Goal: Find specific page/section: Find specific page/section

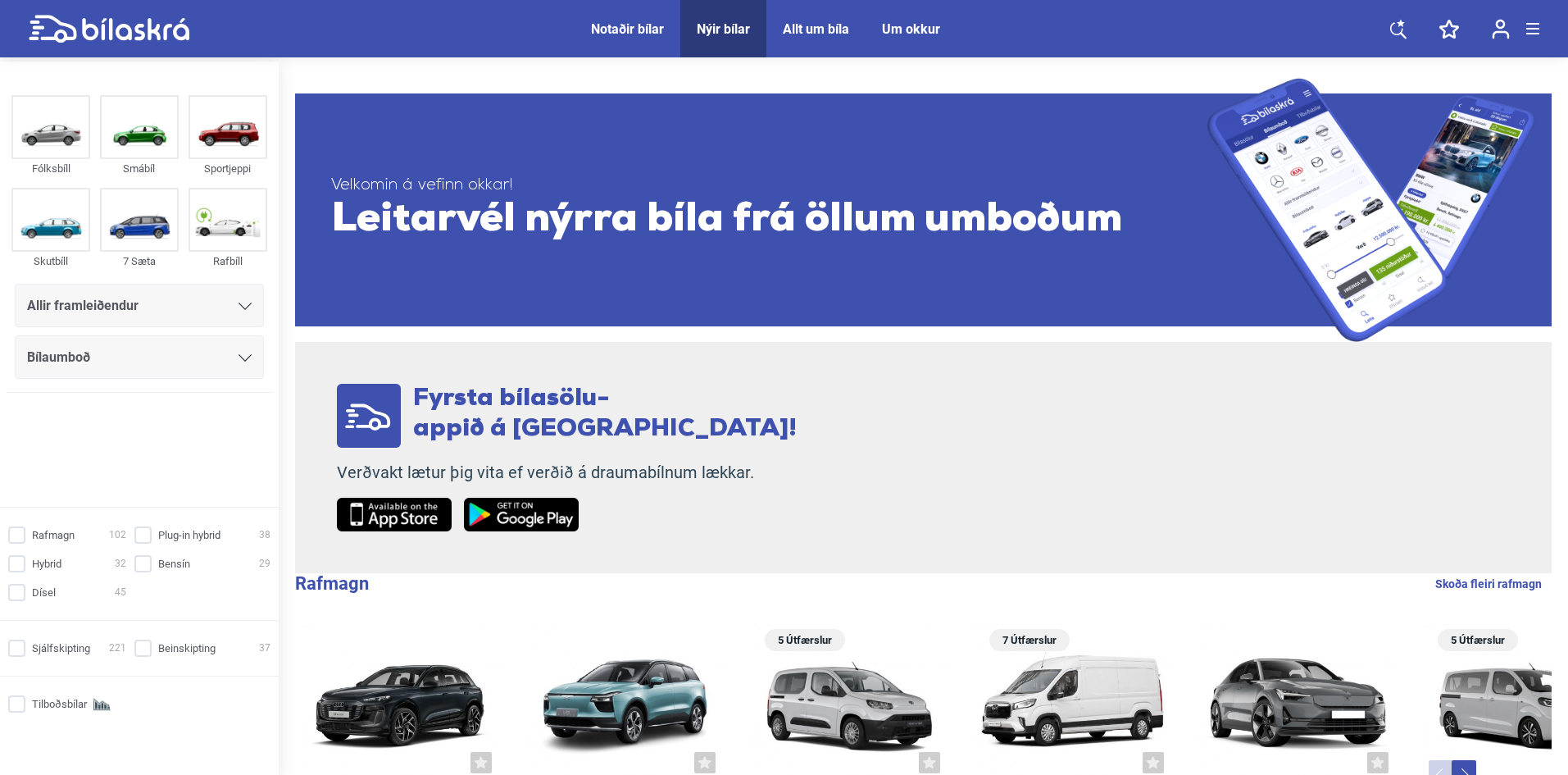
drag, startPoint x: 0, startPoint y: 0, endPoint x: 103, endPoint y: 299, distance: 316.2
click at [74, 299] on span "Allir framleiðendur" at bounding box center [82, 306] width 112 height 23
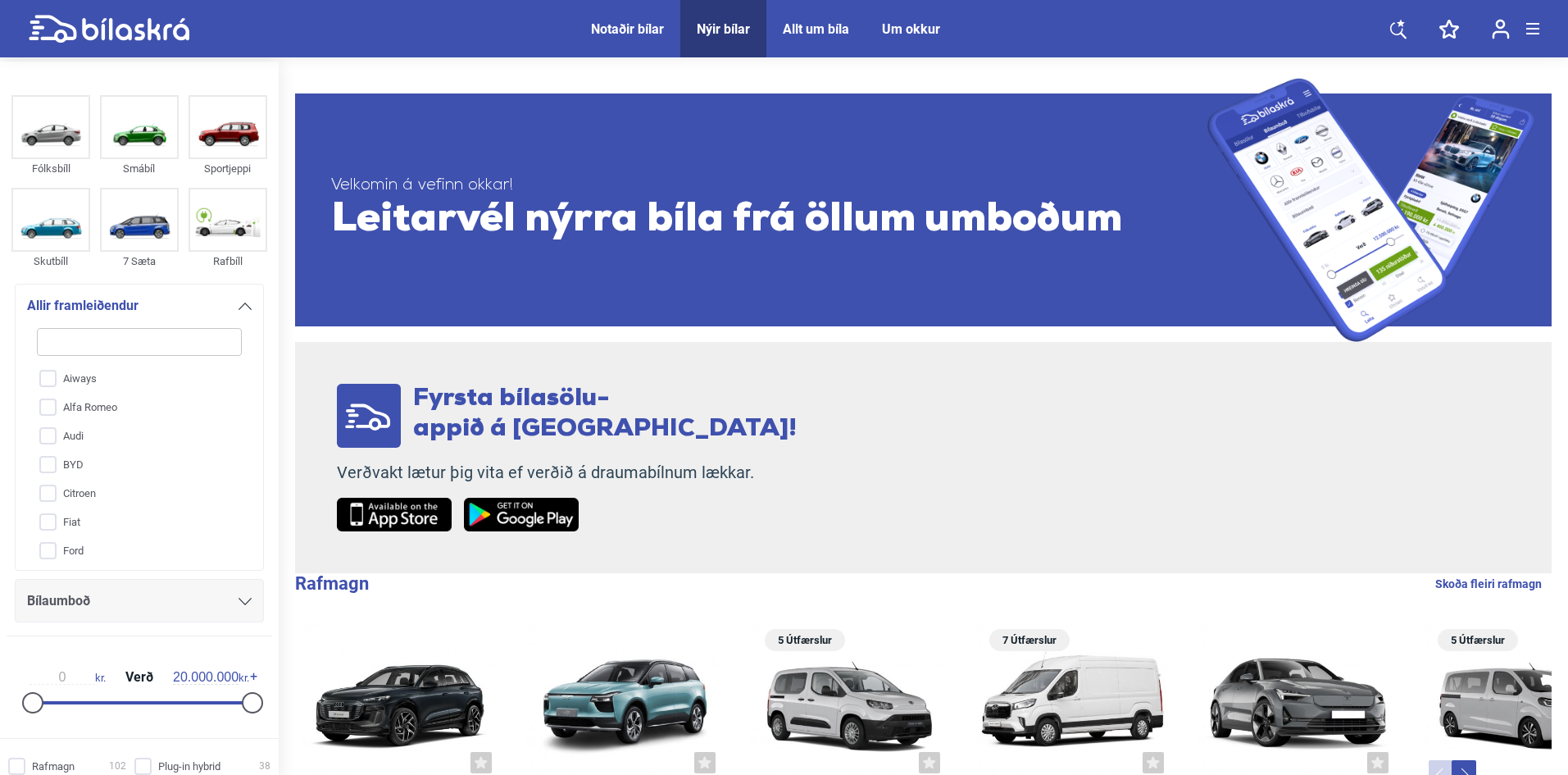
type input "t"
checkbox input "false"
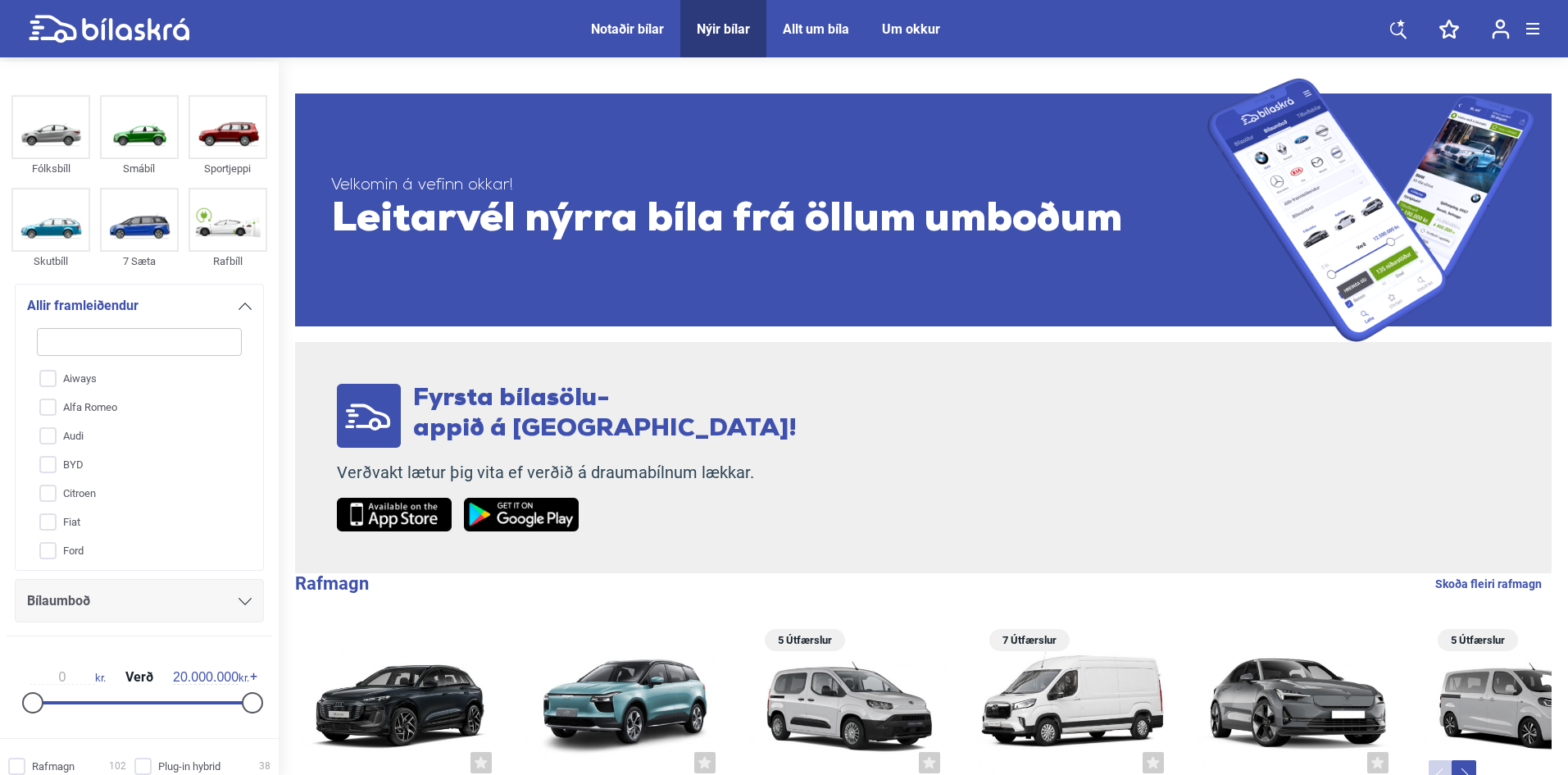
checkbox input "false"
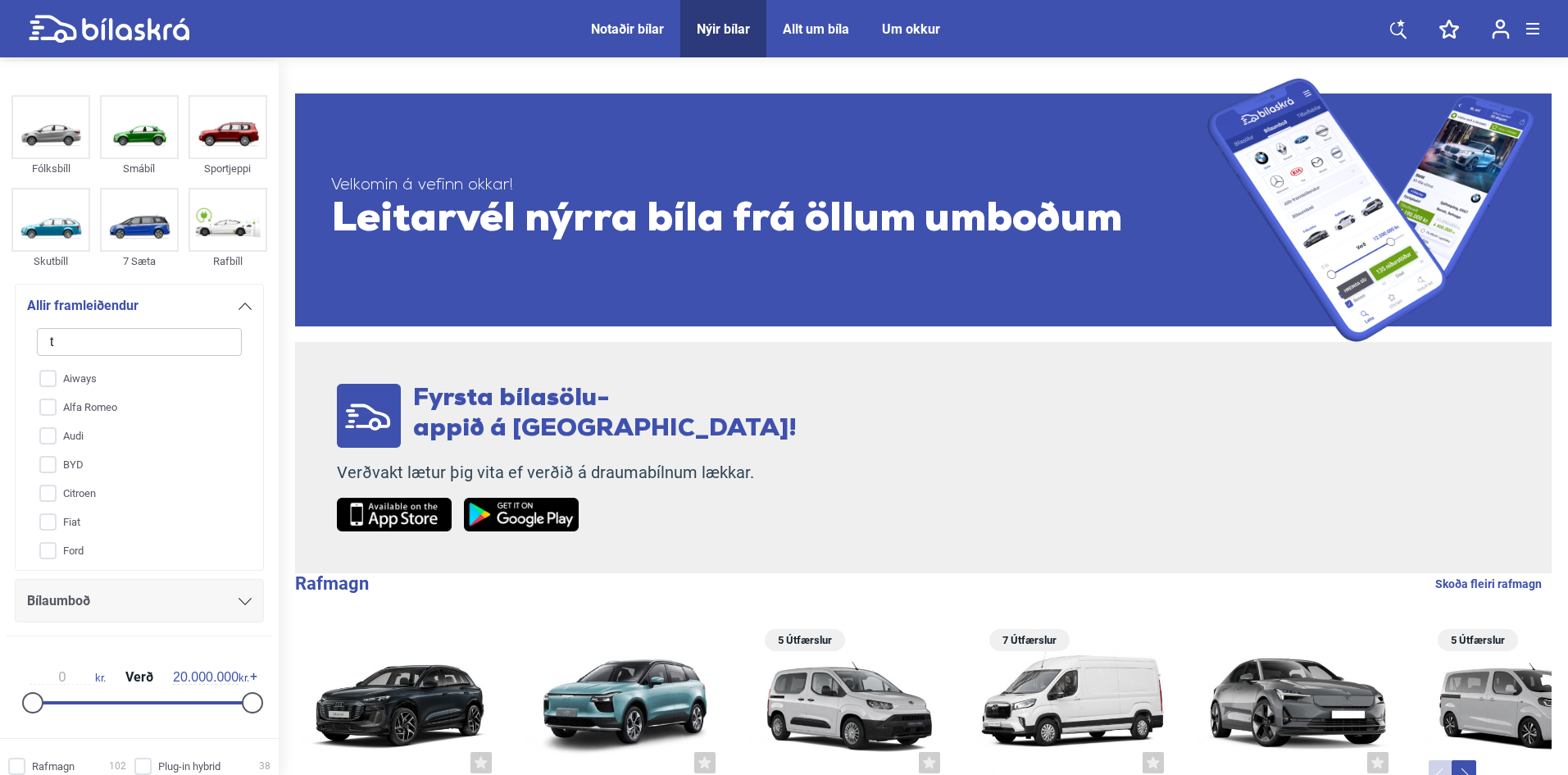
type input "to"
checkbox input "false"
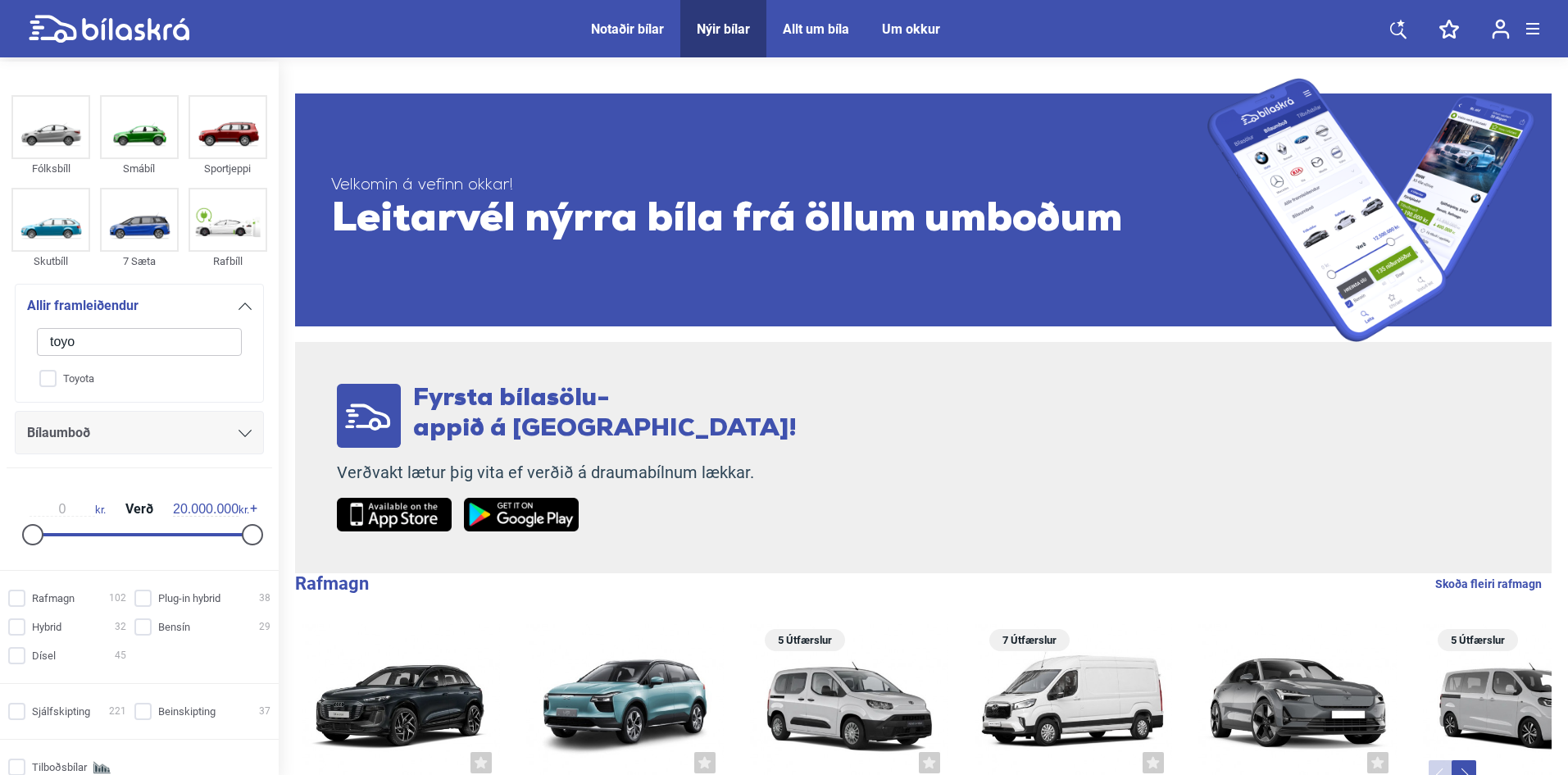
type input "toyo"
click at [72, 380] on input "Toyota" at bounding box center [129, 378] width 207 height 29
checkbox input "true"
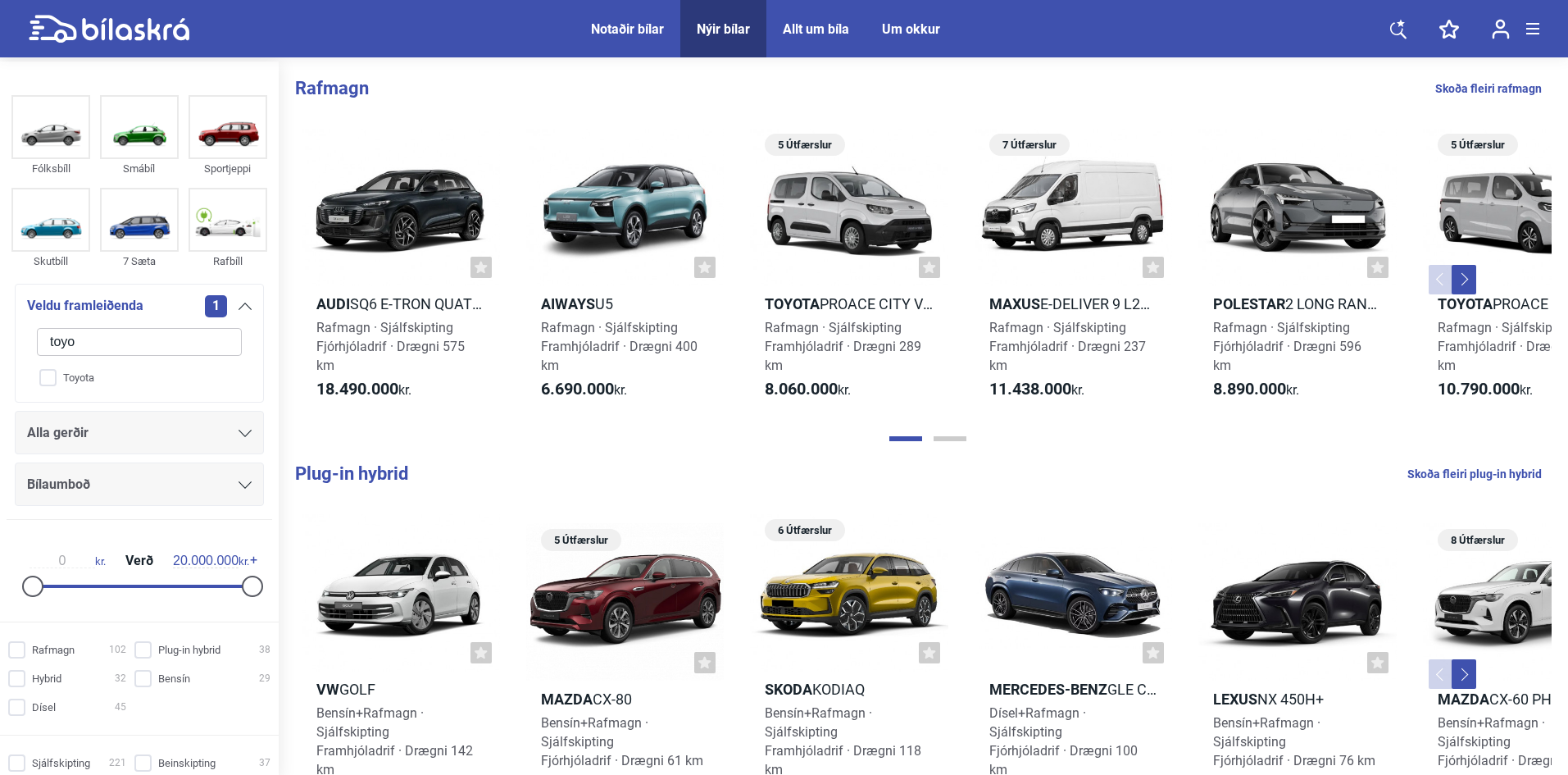
checkbox input "false"
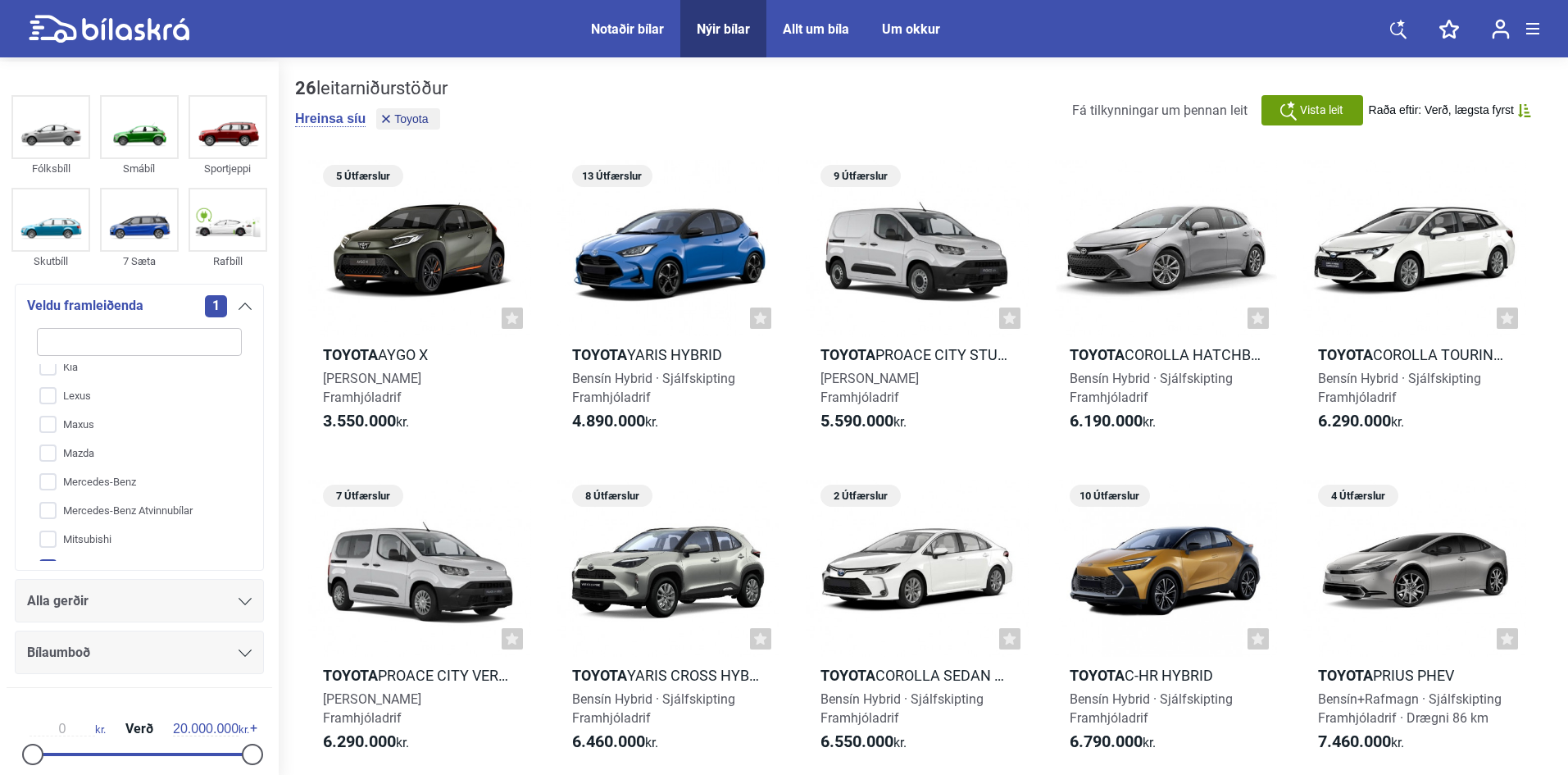
scroll to position [378, 0]
click at [134, 597] on div "Alla gerðir" at bounding box center [139, 601] width 225 height 23
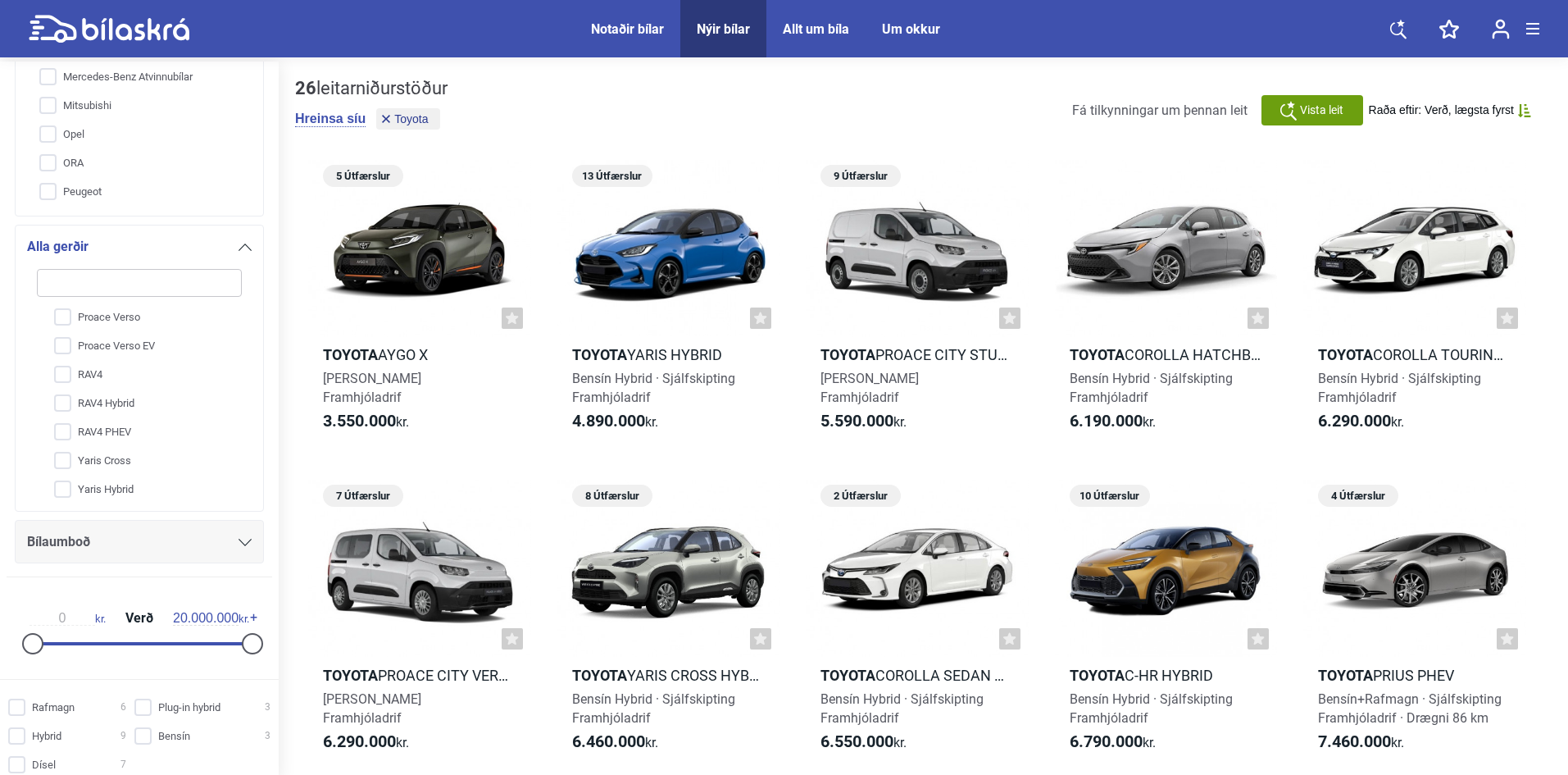
scroll to position [579, 0]
